Goal: Task Accomplishment & Management: Use online tool/utility

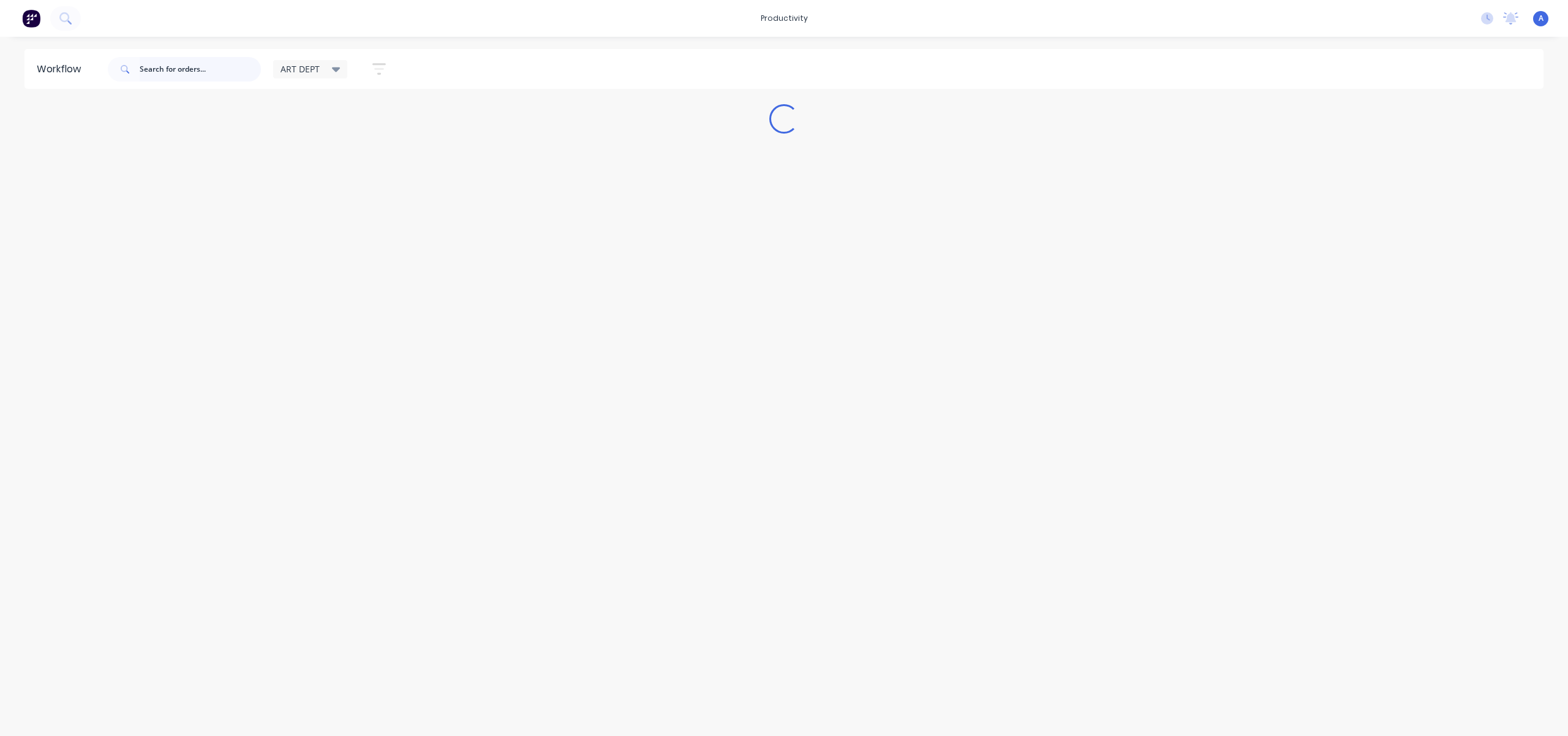
click at [217, 73] on input "text" at bounding box center [200, 69] width 121 height 24
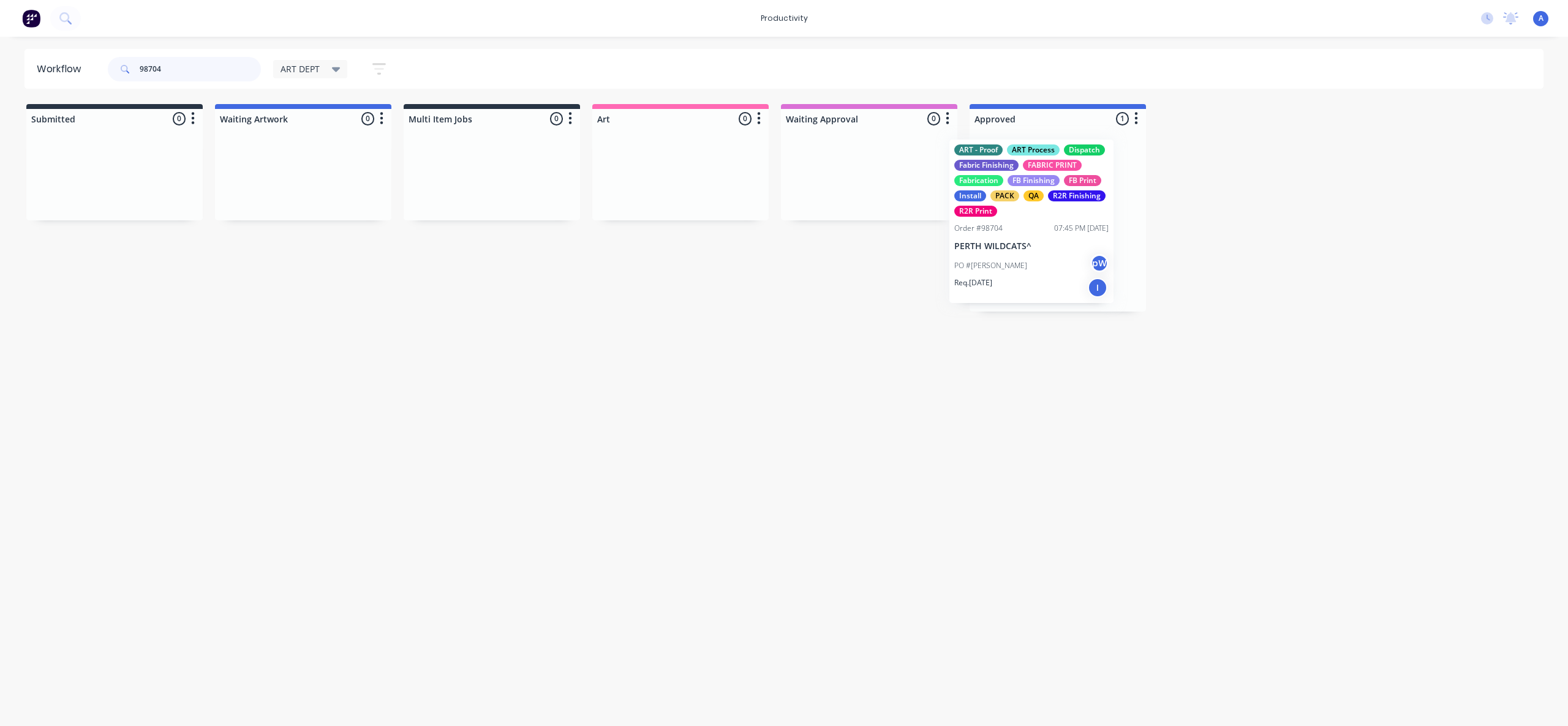
drag, startPoint x: 1058, startPoint y: 260, endPoint x: 1038, endPoint y: 262, distance: 20.1
click at [1038, 262] on div "ART - Proof ART Process Dispatch Fabric Finishing FABRIC PRINT Fabrication FB F…" at bounding box center [1057, 220] width 176 height 183
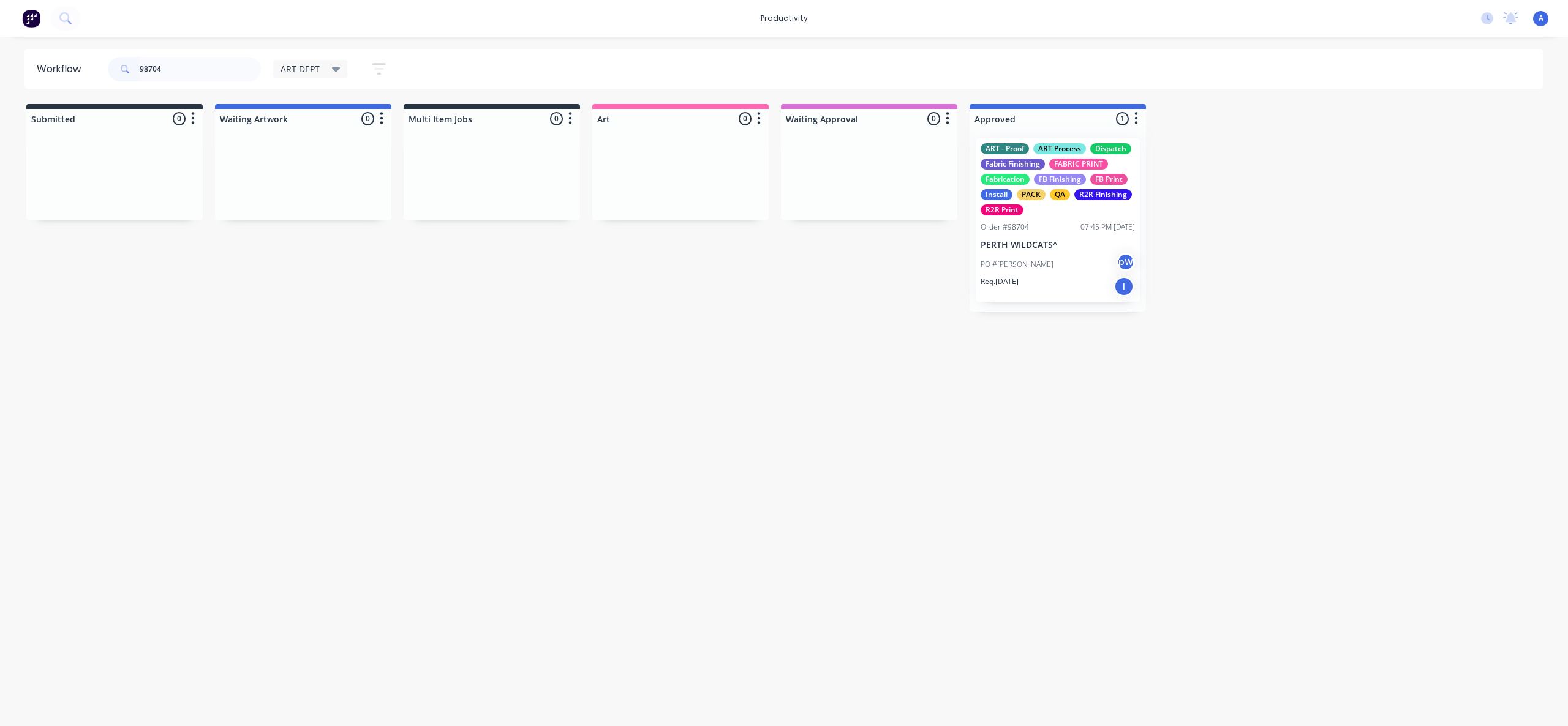
click at [1039, 262] on div "ART - Proof ART Process Dispatch Fabric Finishing FABRIC PRINT Fabrication FB F…" at bounding box center [1057, 220] width 176 height 183
click at [1018, 280] on p "Req. [DATE]" at bounding box center [999, 281] width 38 height 11
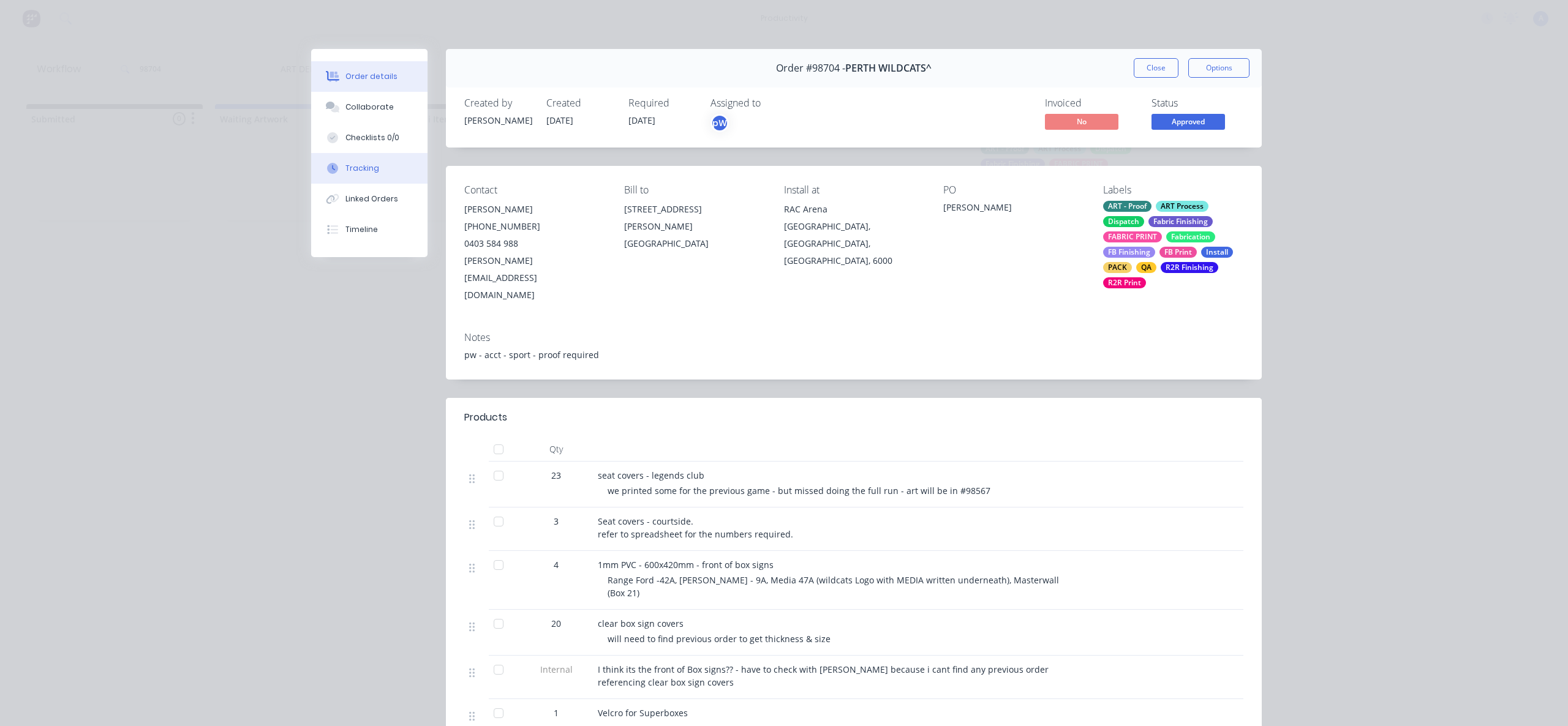
click at [390, 169] on button "Tracking" at bounding box center [369, 168] width 117 height 31
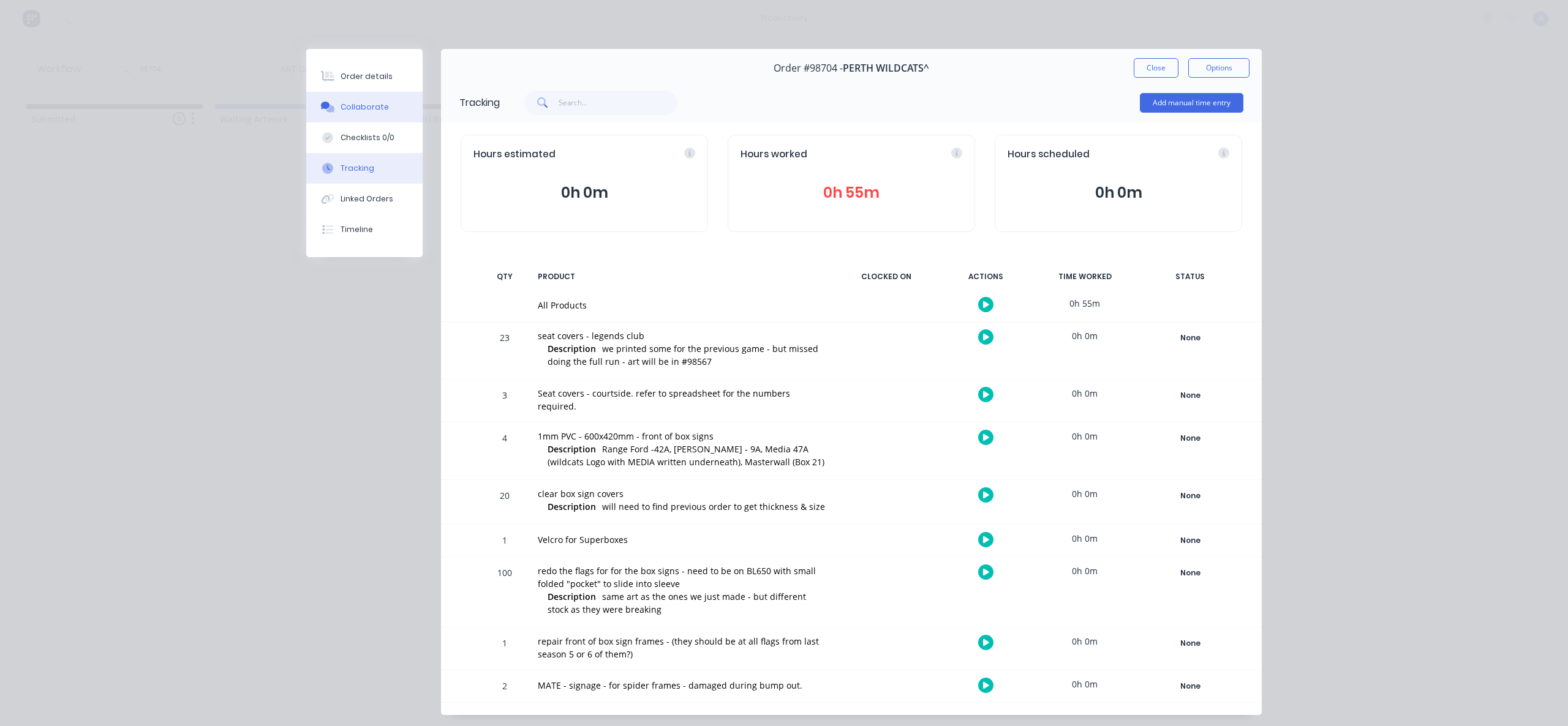
click at [370, 114] on button "Collaborate" at bounding box center [364, 107] width 117 height 31
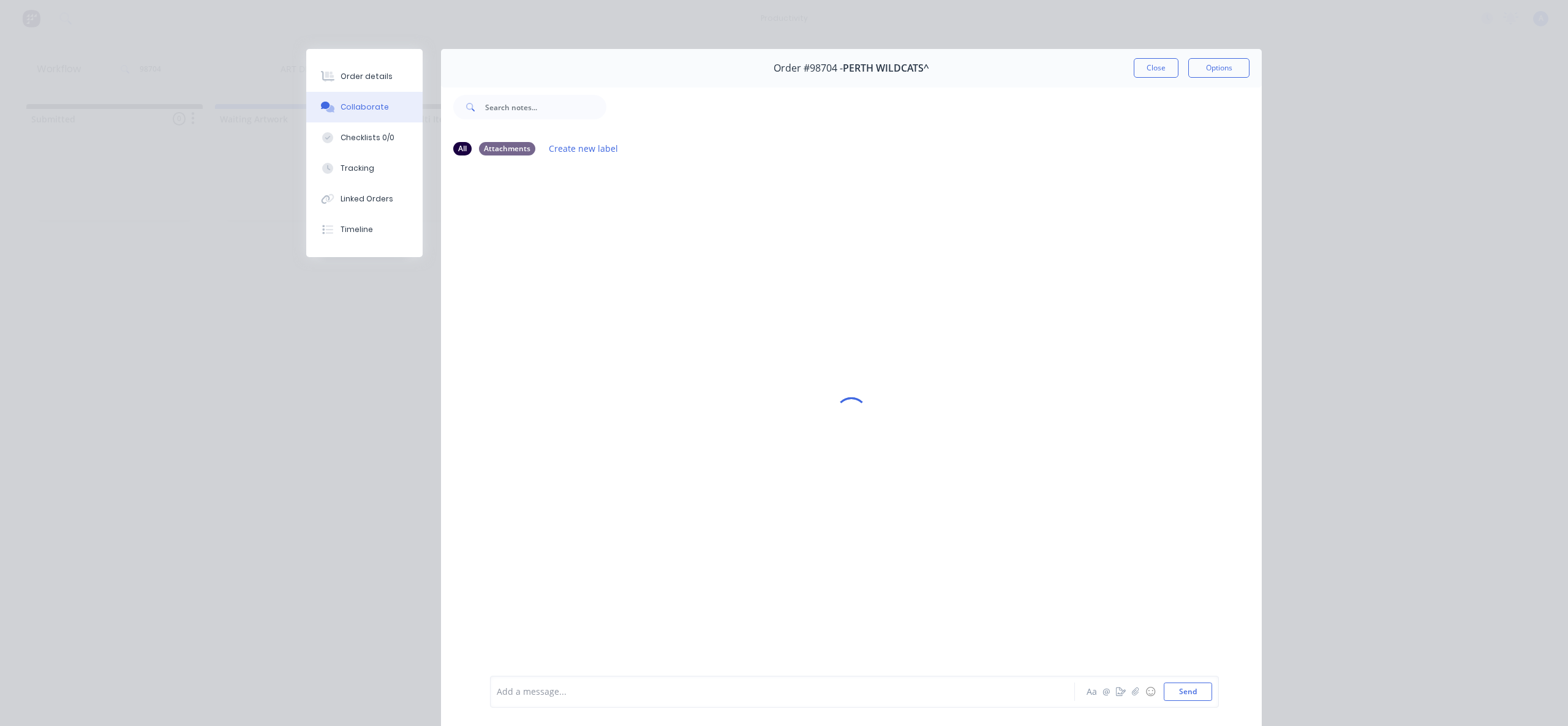
scroll to position [64, 0]
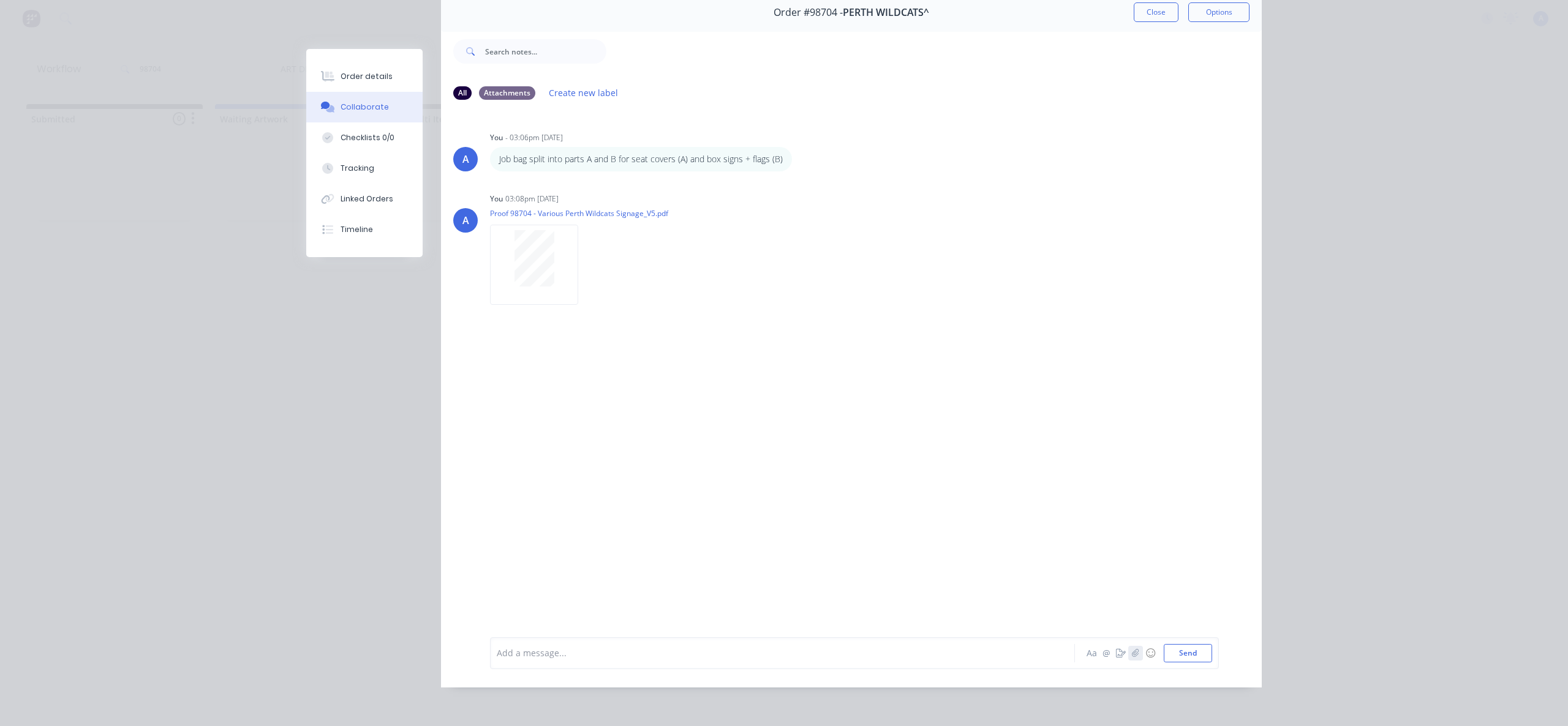
click at [1132, 654] on icon "button" at bounding box center [1136, 653] width 8 height 8
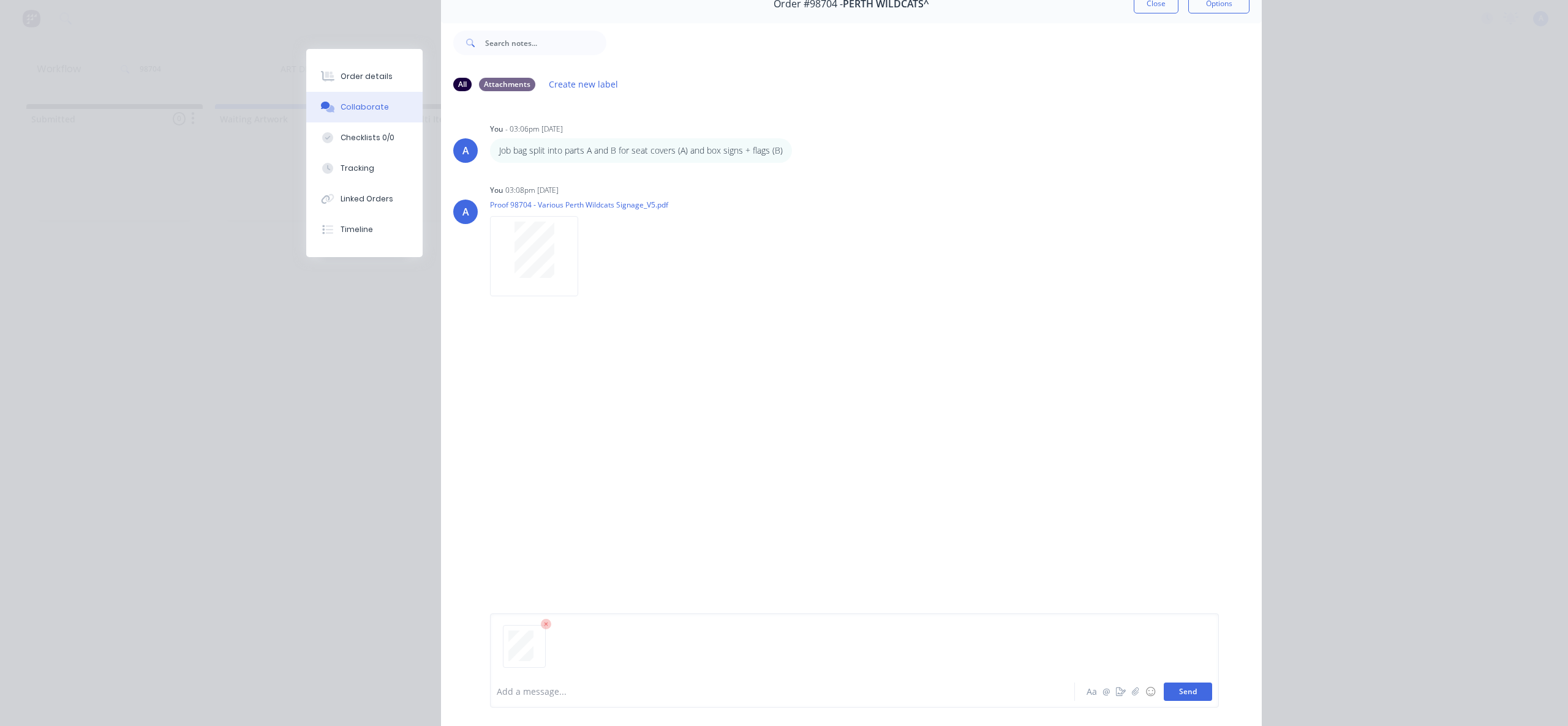
click at [1186, 694] on button "Send" at bounding box center [1188, 692] width 48 height 18
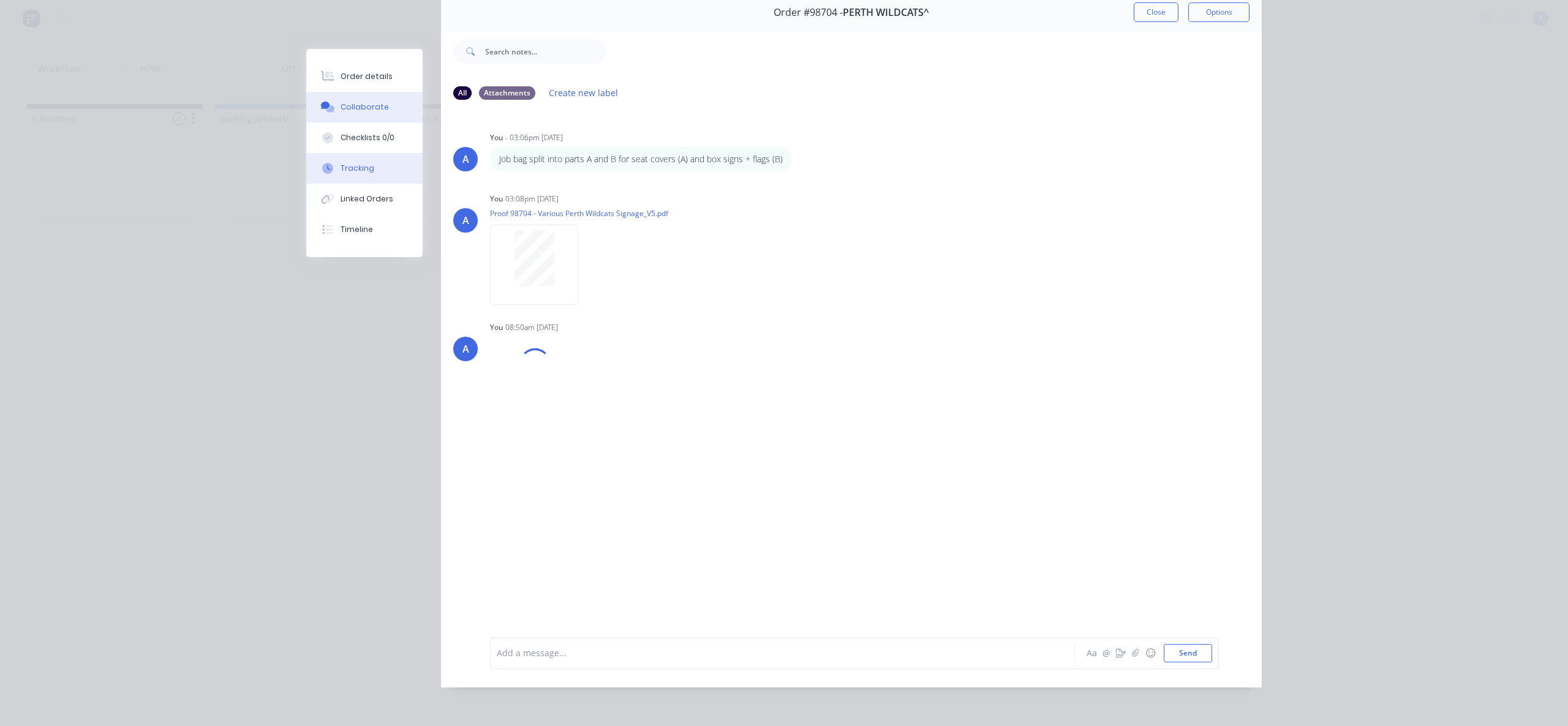
click at [383, 171] on button "Tracking" at bounding box center [364, 168] width 117 height 31
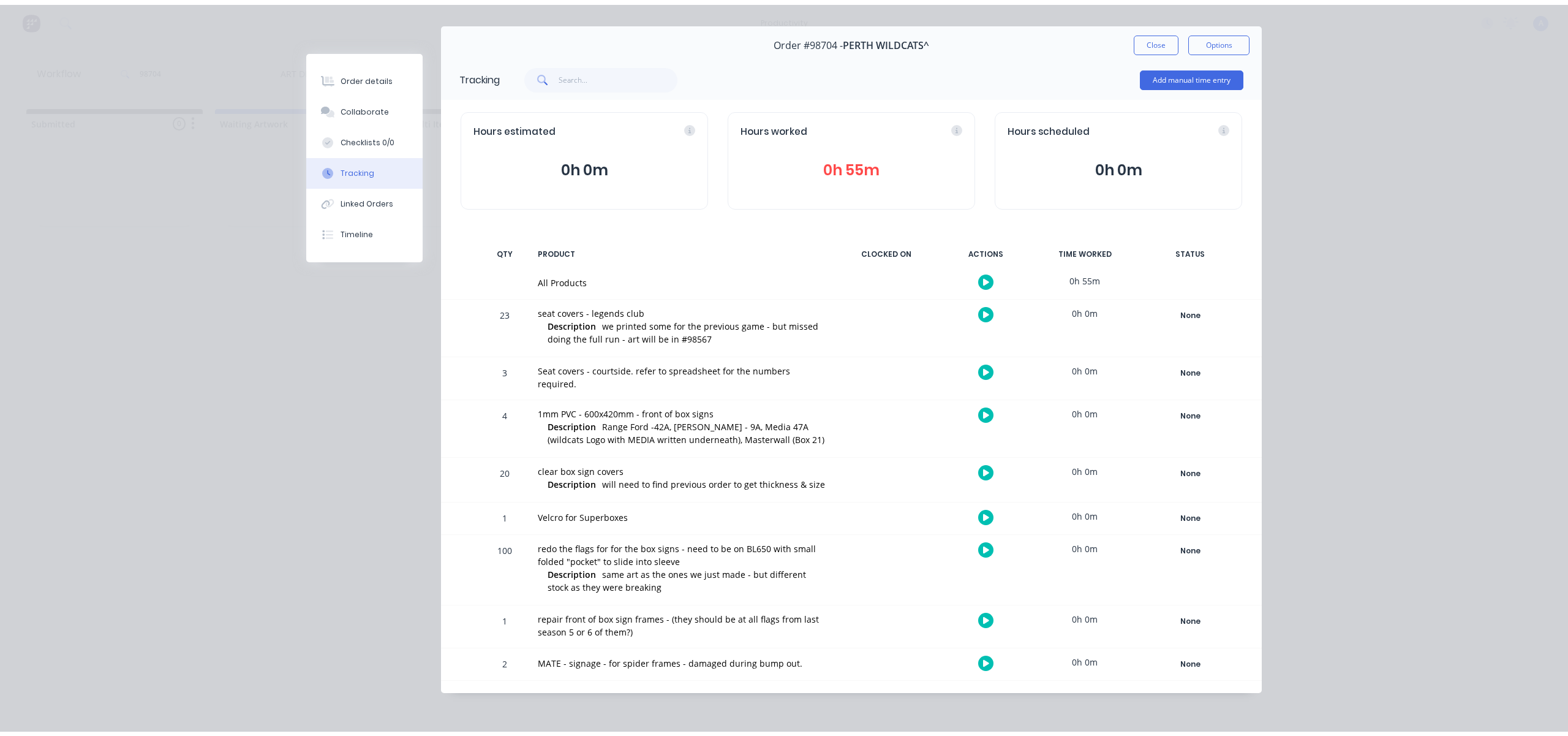
scroll to position [0, 0]
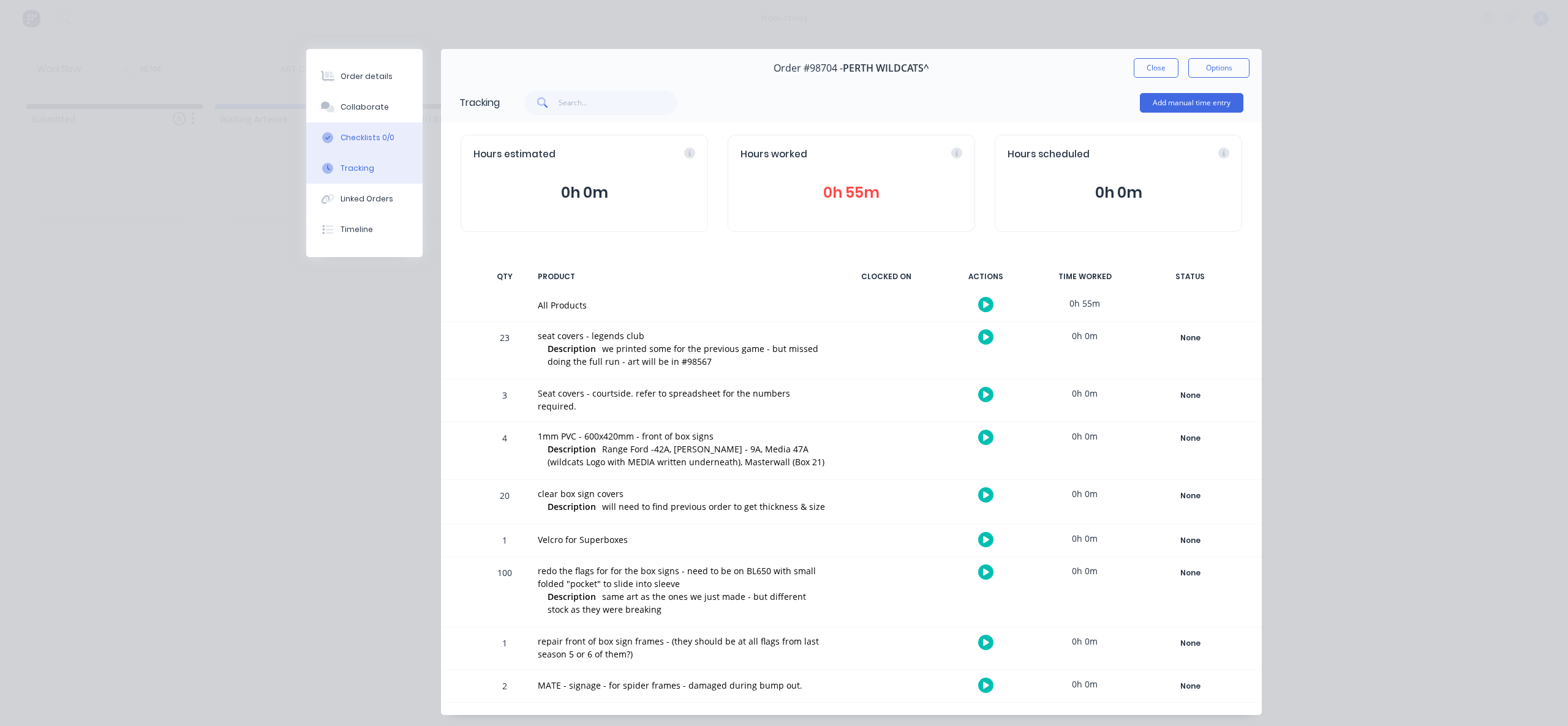
click at [370, 138] on div "Checklists 0/0" at bounding box center [367, 138] width 54 height 11
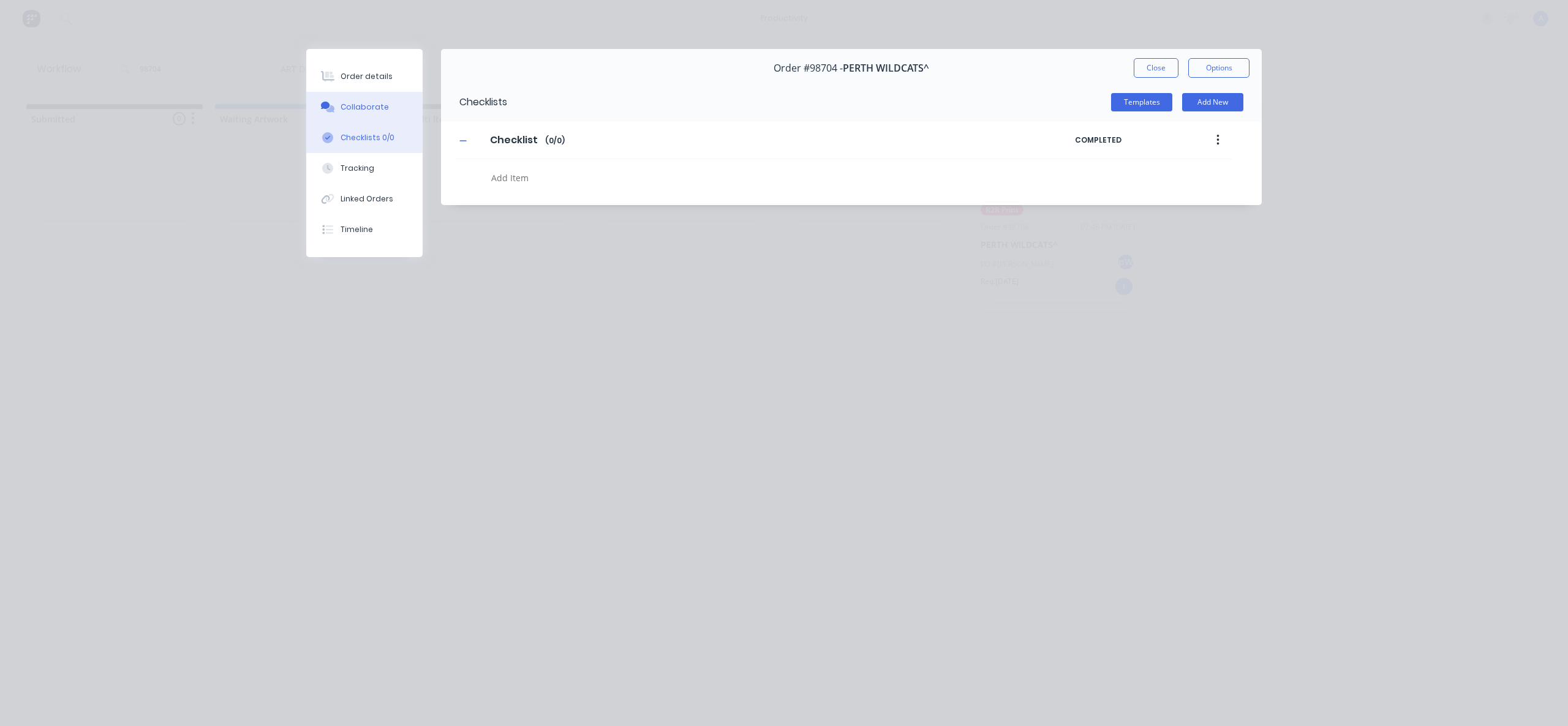
click at [369, 106] on div "Collaborate" at bounding box center [365, 107] width 48 height 11
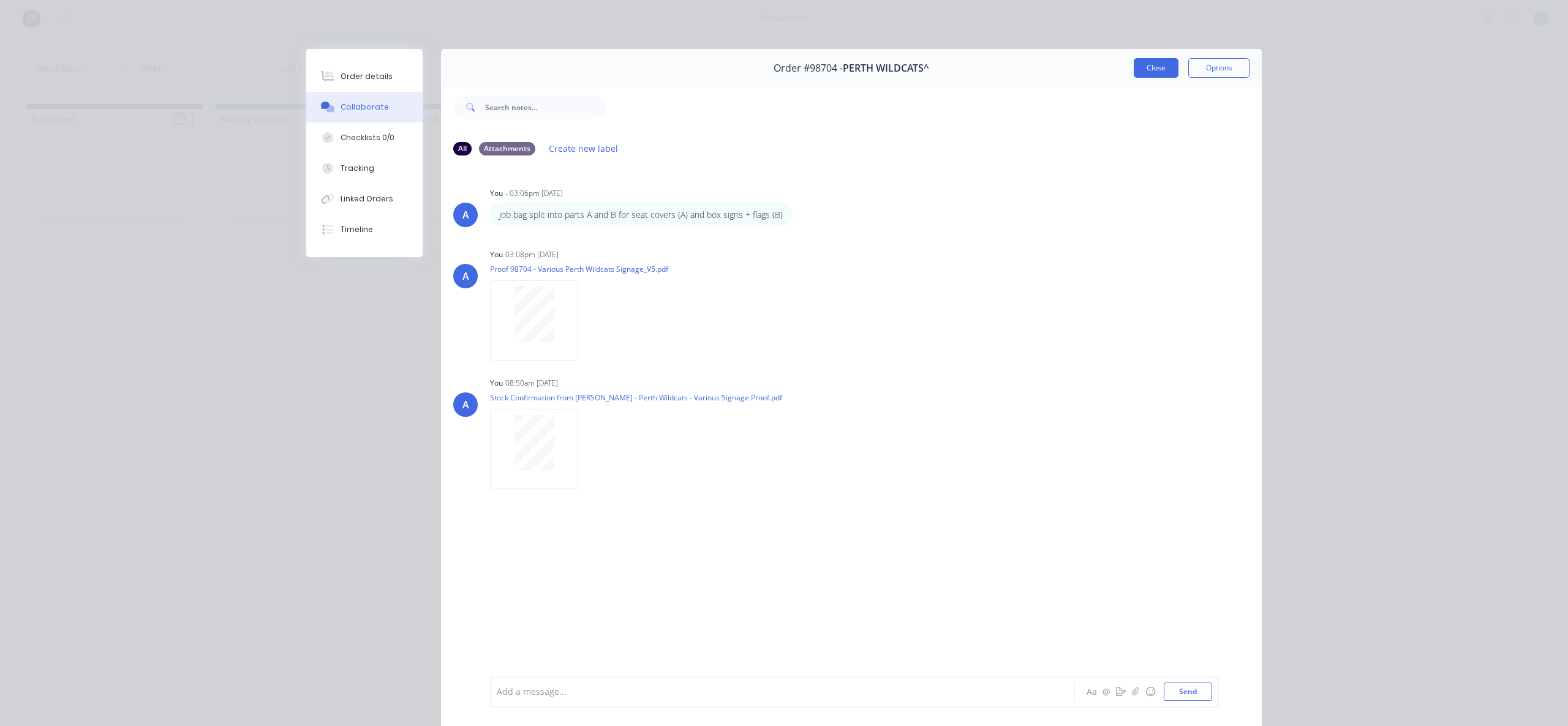
click at [1155, 63] on button "Close" at bounding box center [1156, 68] width 45 height 20
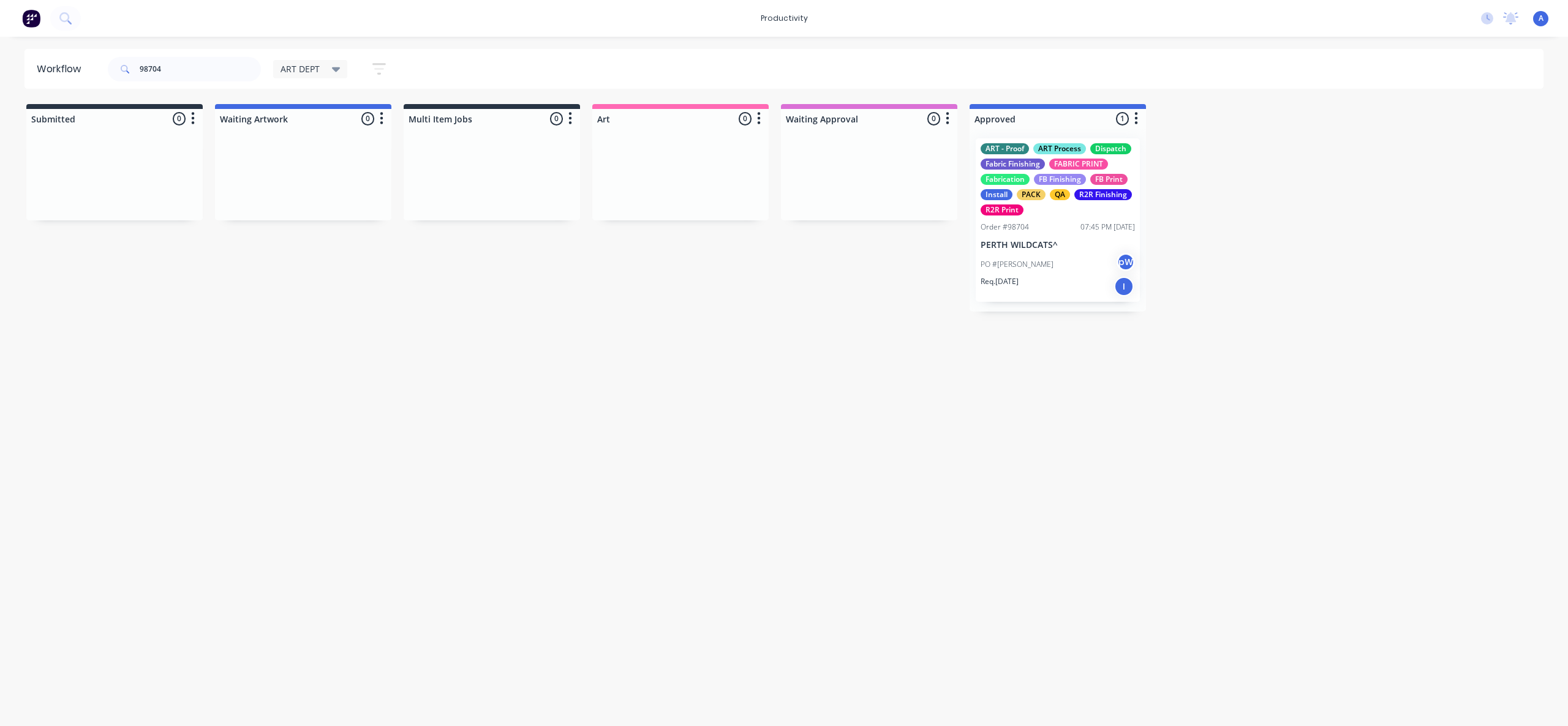
click at [1393, 450] on div "Workflow 98704 ART DEPT Save new view None edit ART DEPT (Default) edit Banner …" at bounding box center [784, 375] width 1568 height 653
drag, startPoint x: 529, startPoint y: 546, endPoint x: 513, endPoint y: 532, distance: 21.3
click at [527, 542] on div "Workflow 98704 ART DEPT Save new view None edit ART DEPT (Default) edit Banner …" at bounding box center [784, 375] width 1568 height 653
click at [187, 72] on input "98704" at bounding box center [200, 69] width 121 height 24
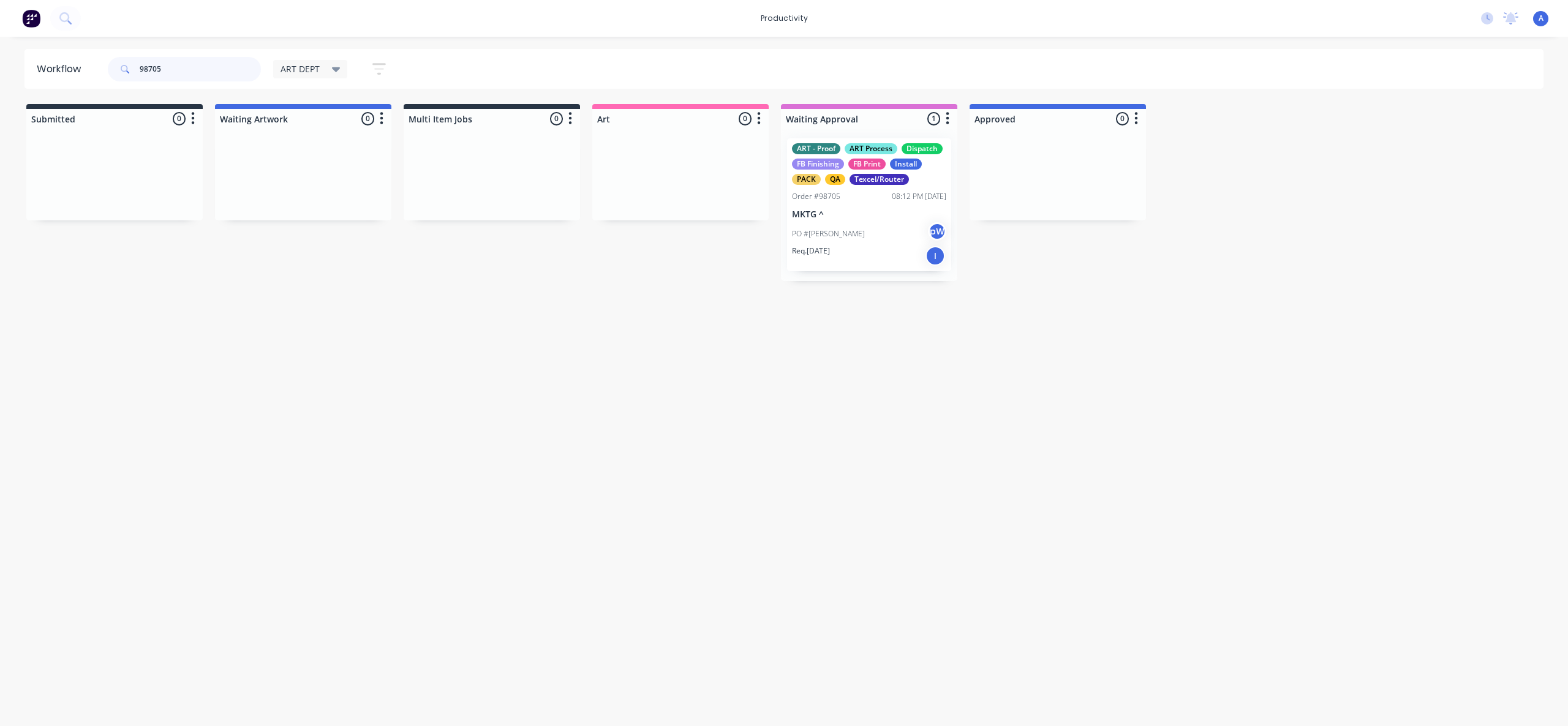
type input "98705"
click at [878, 242] on div "PO #[PERSON_NAME] pW" at bounding box center [869, 234] width 154 height 24
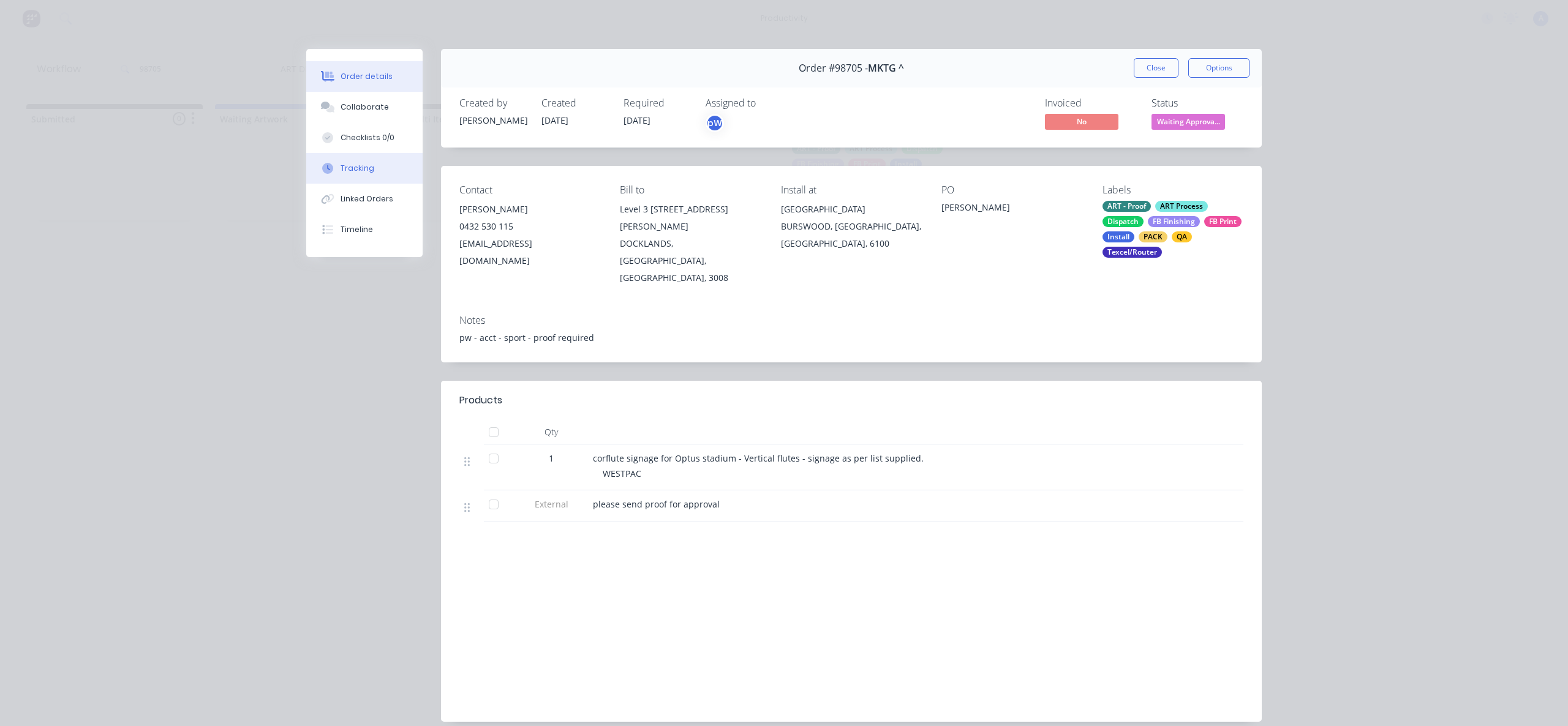
click at [394, 175] on button "Tracking" at bounding box center [364, 168] width 117 height 31
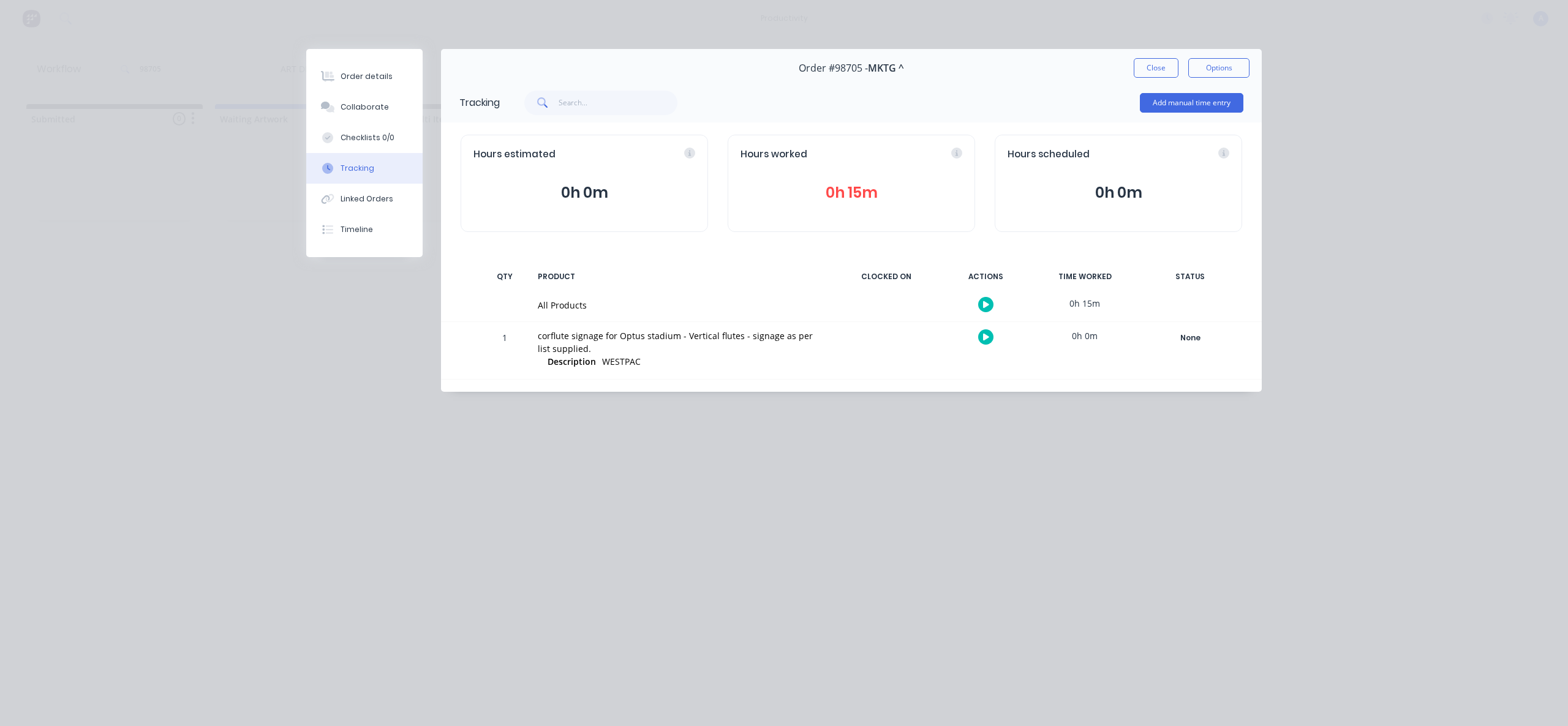
click at [982, 303] on button "button" at bounding box center [986, 304] width 15 height 15
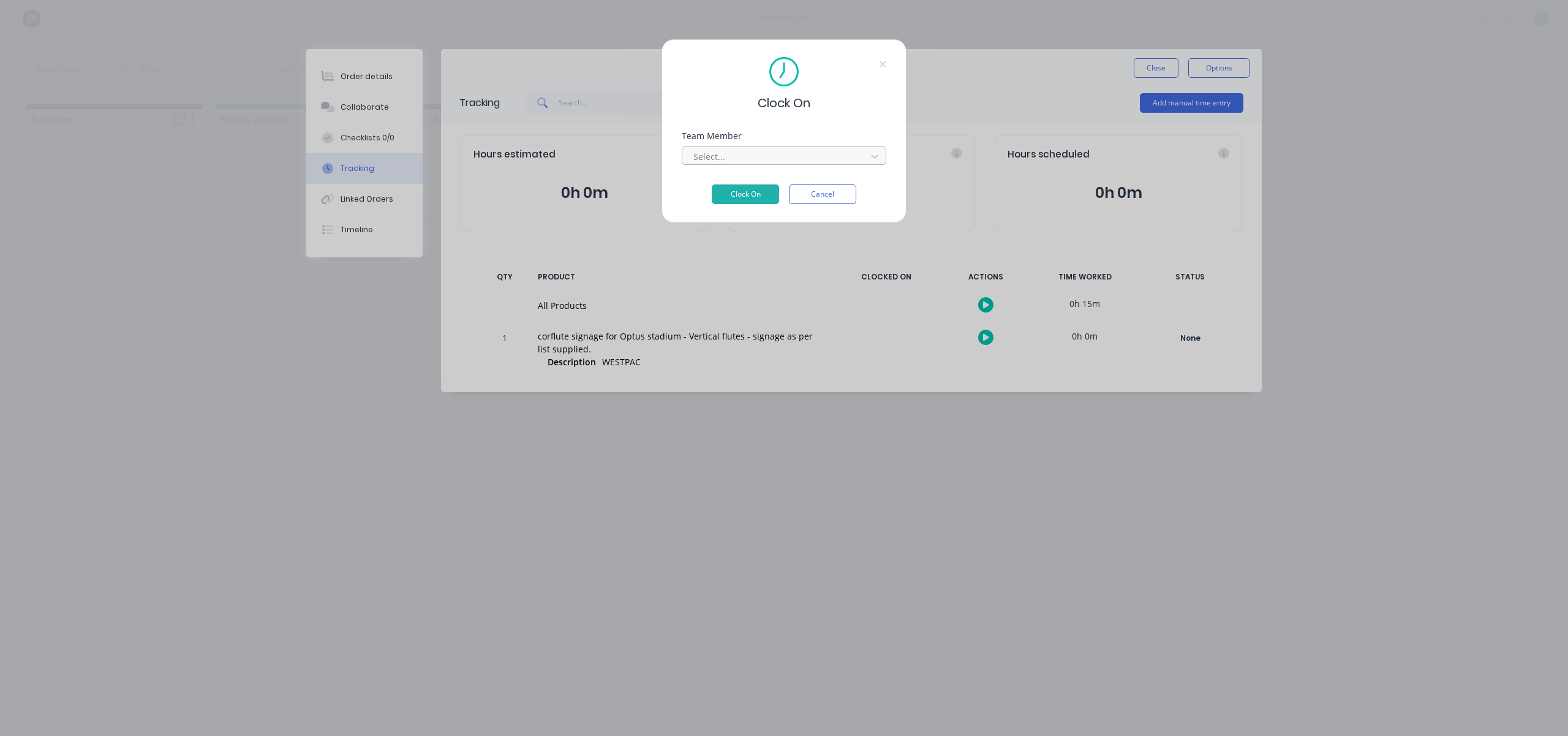
click at [811, 162] on div at bounding box center [776, 157] width 167 height 15
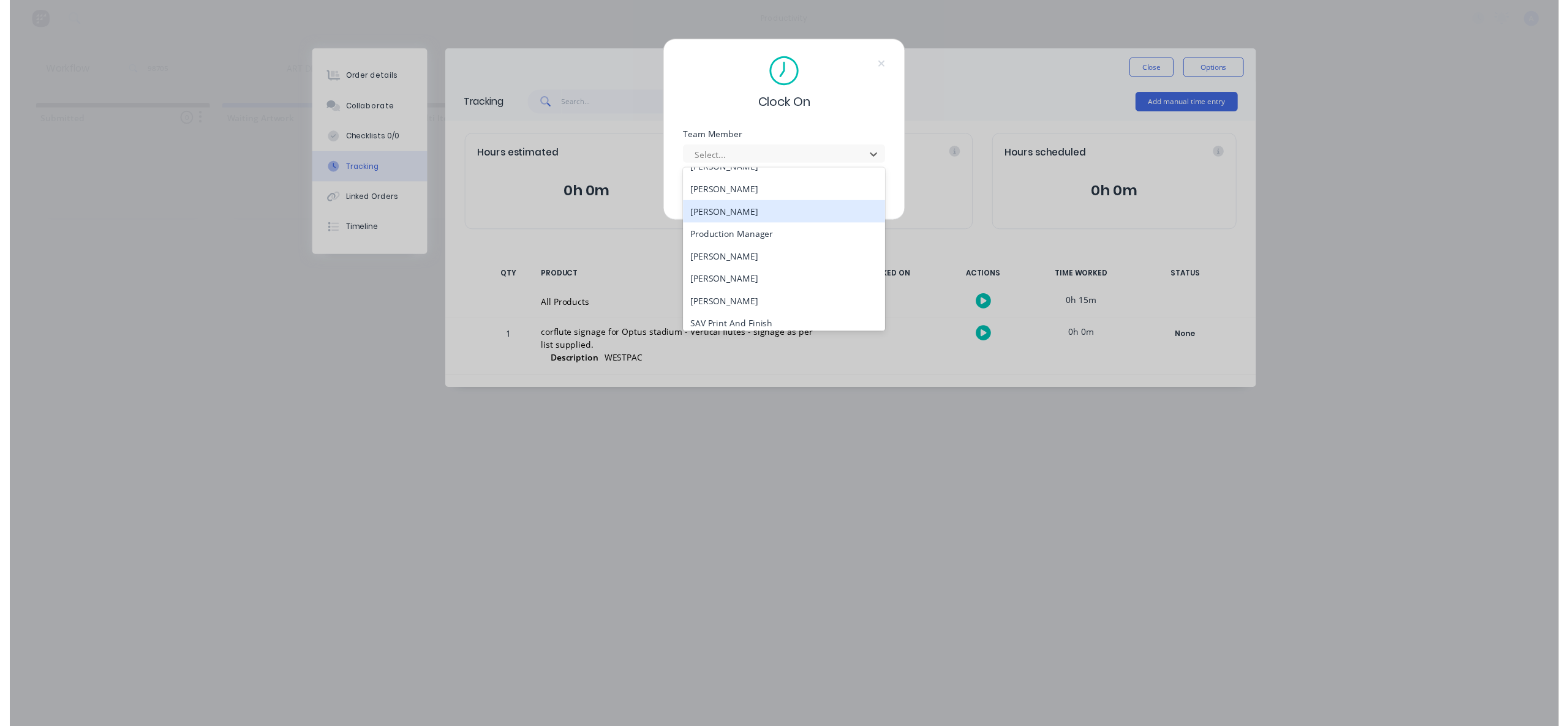
scroll to position [315, 0]
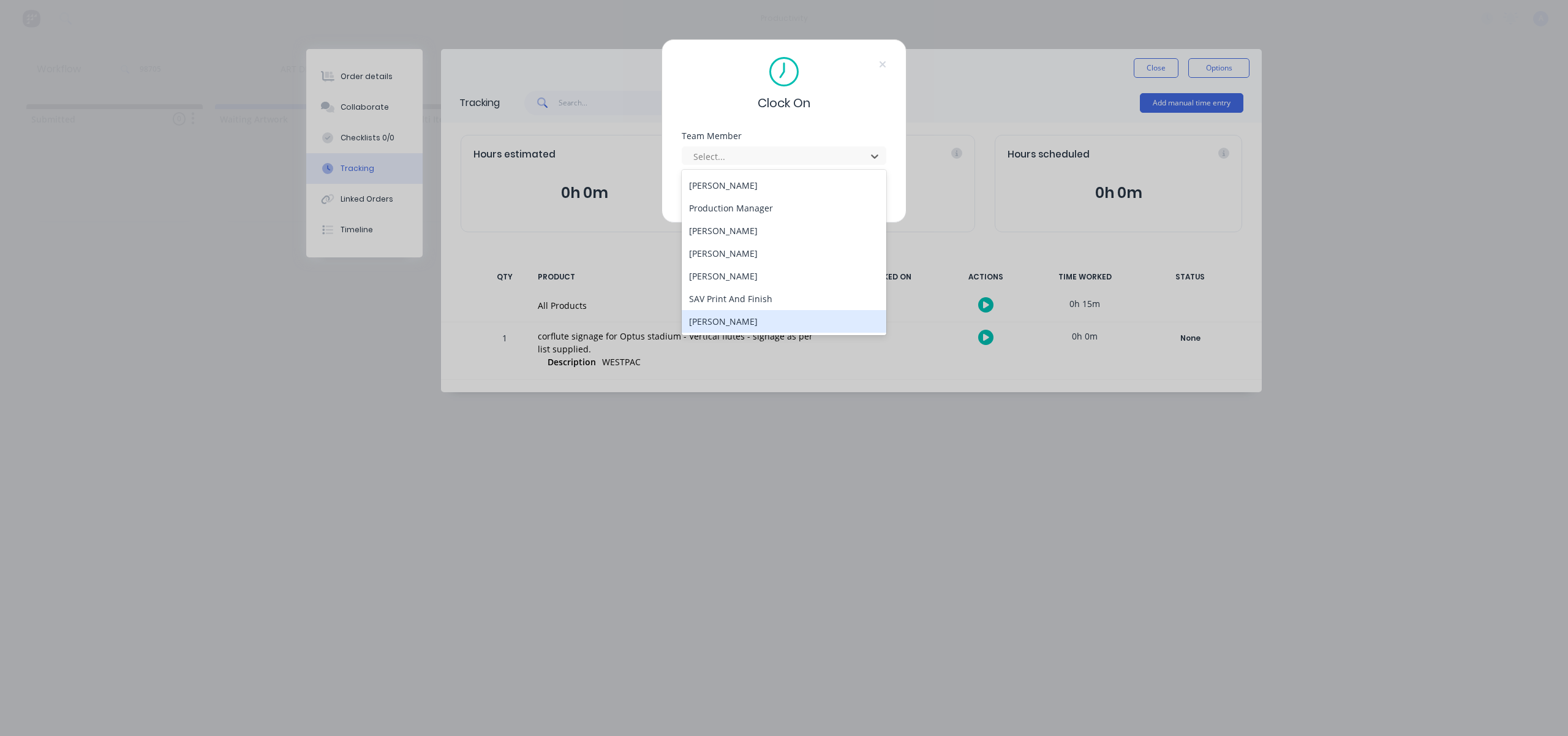
click at [727, 324] on div "[PERSON_NAME]" at bounding box center [783, 322] width 204 height 23
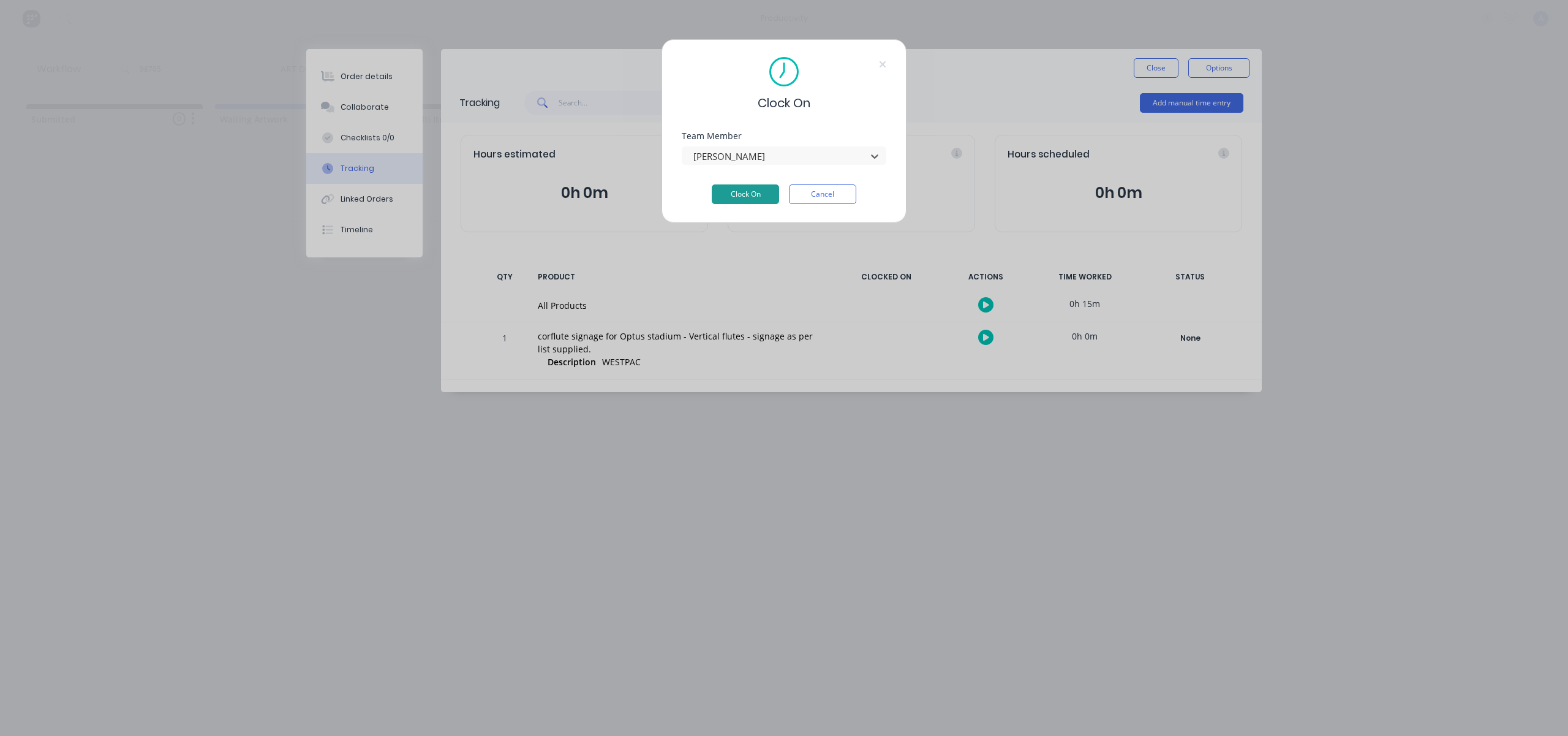
click at [753, 202] on button "Clock On" at bounding box center [745, 194] width 68 height 20
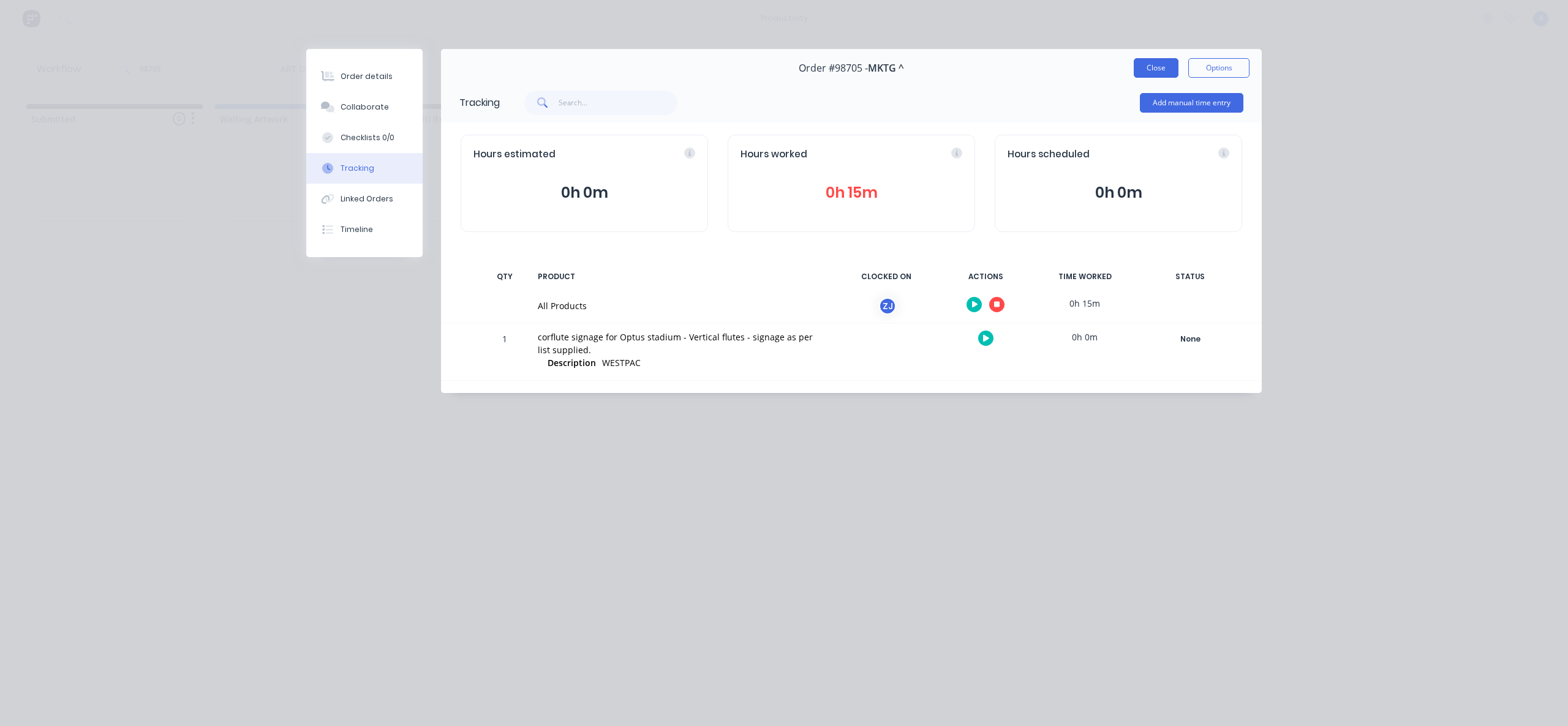
click at [1139, 72] on button "Close" at bounding box center [1156, 68] width 45 height 20
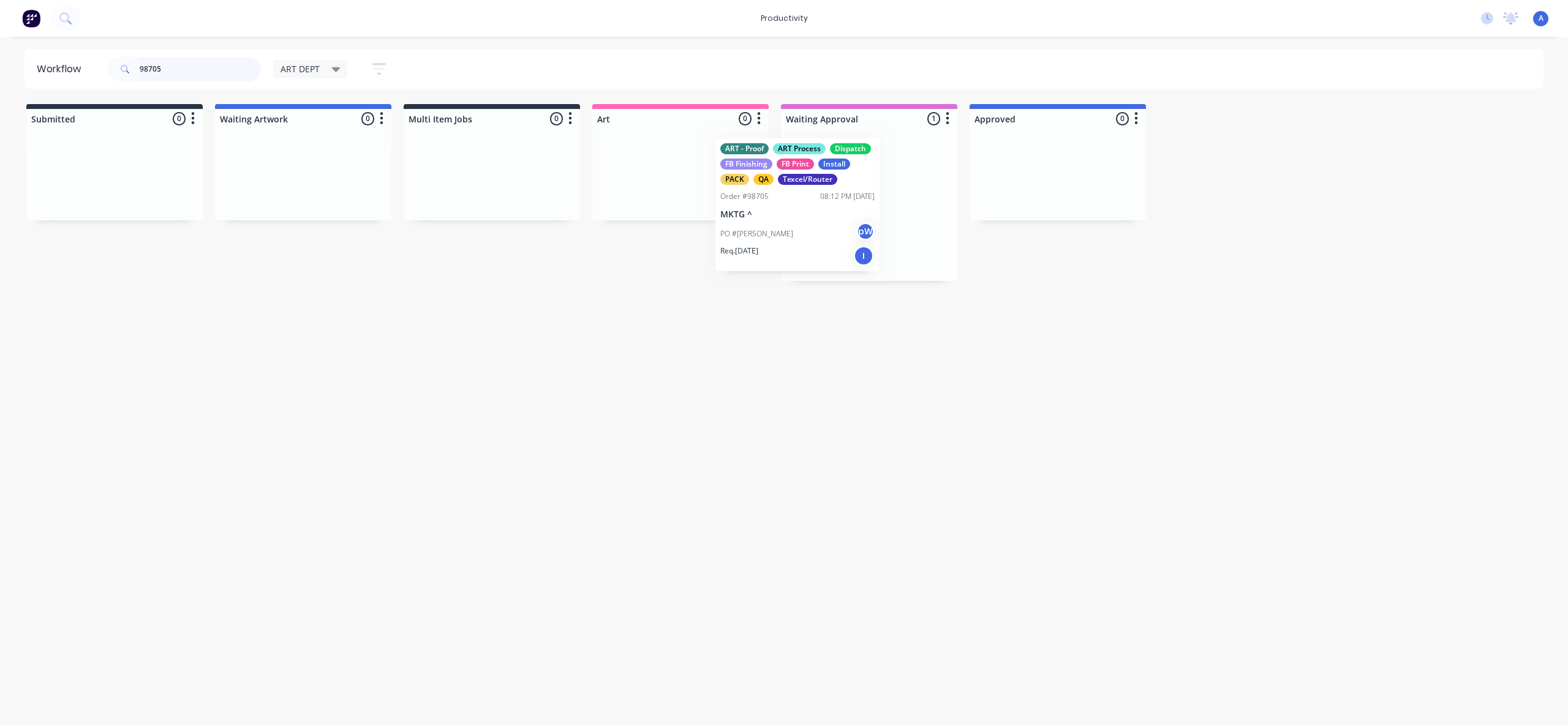
drag, startPoint x: 858, startPoint y: 238, endPoint x: 643, endPoint y: 238, distance: 215.0
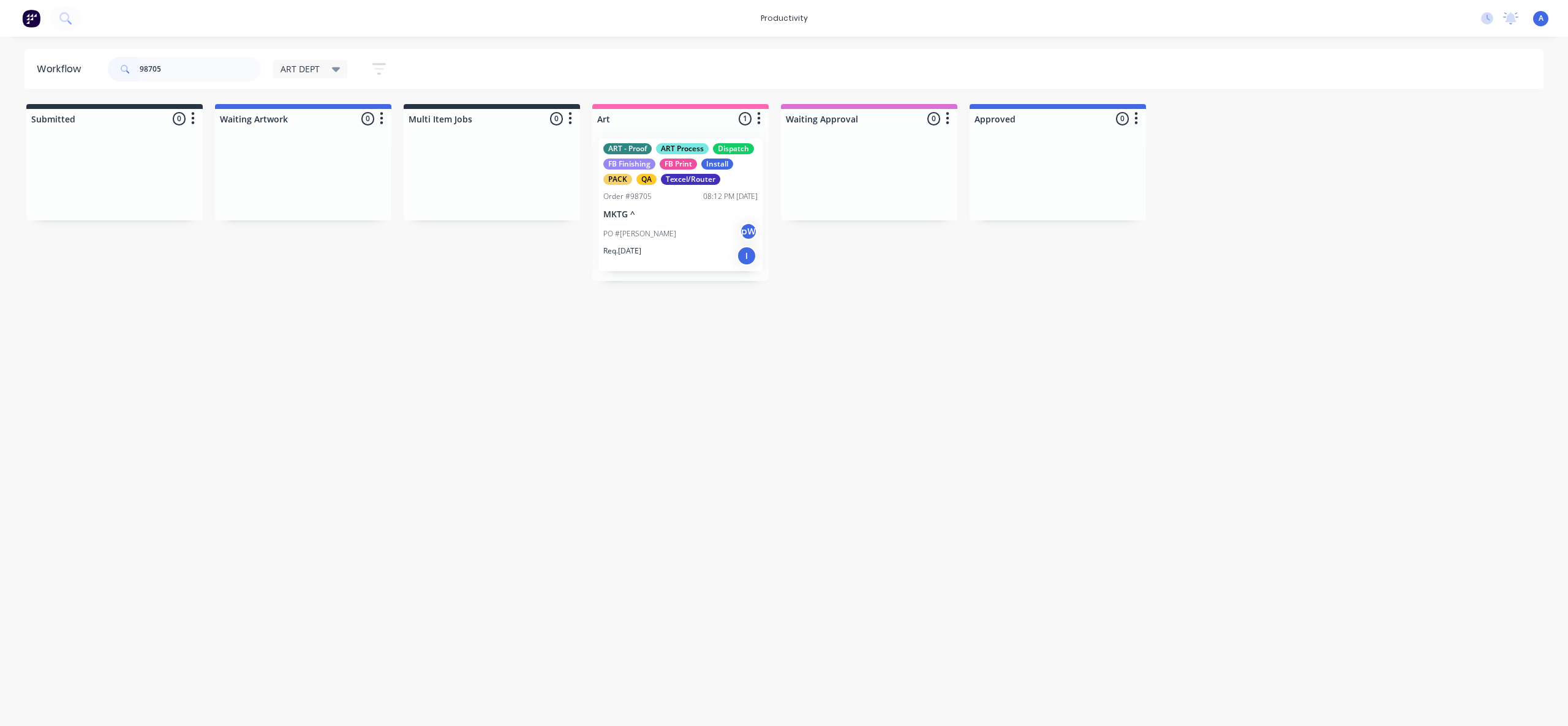
click at [690, 259] on div "Req. [DATE] I" at bounding box center [680, 256] width 154 height 21
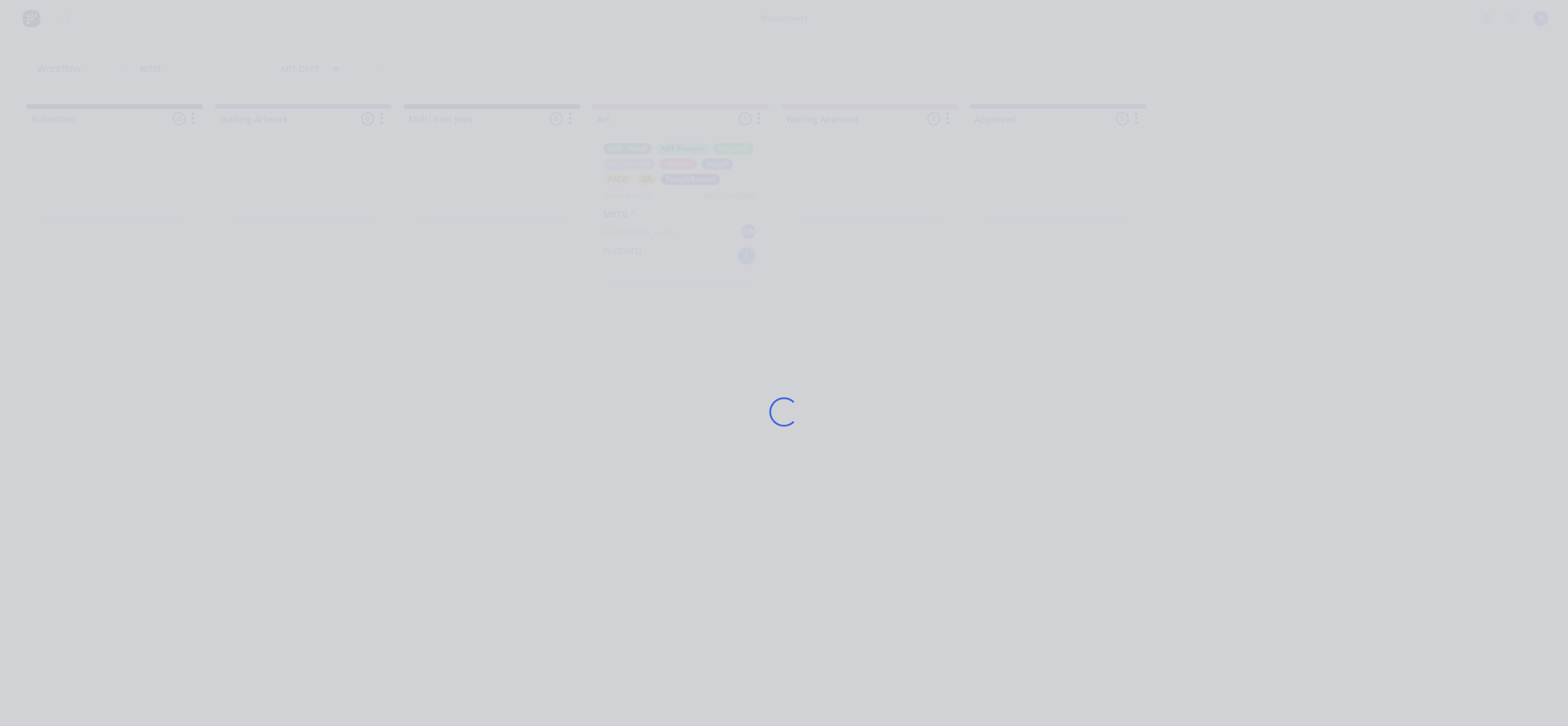
click at [1112, 383] on div "Loading..." at bounding box center [784, 412] width 980 height 726
